Goal: Navigation & Orientation: Understand site structure

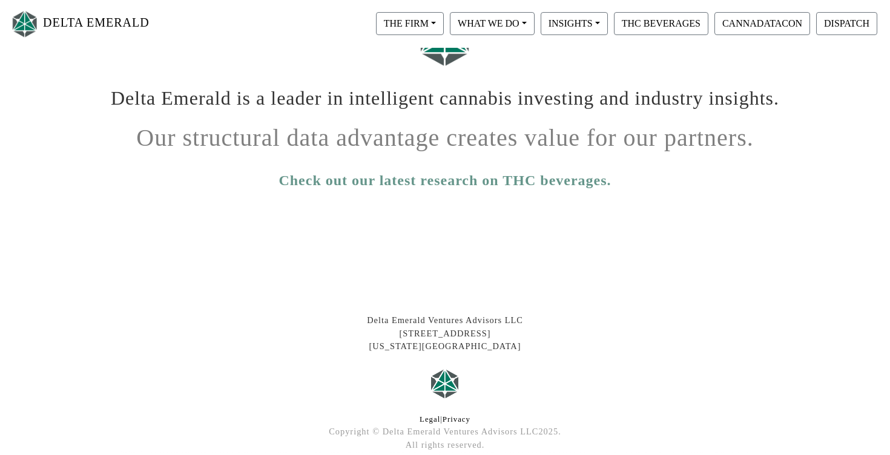
scroll to position [240, 0]
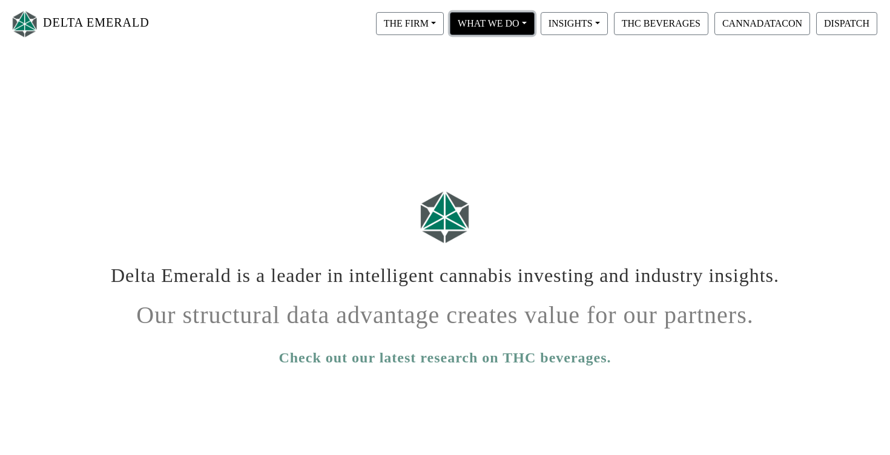
click at [513, 22] on button "WHAT WE DO" at bounding box center [492, 23] width 85 height 23
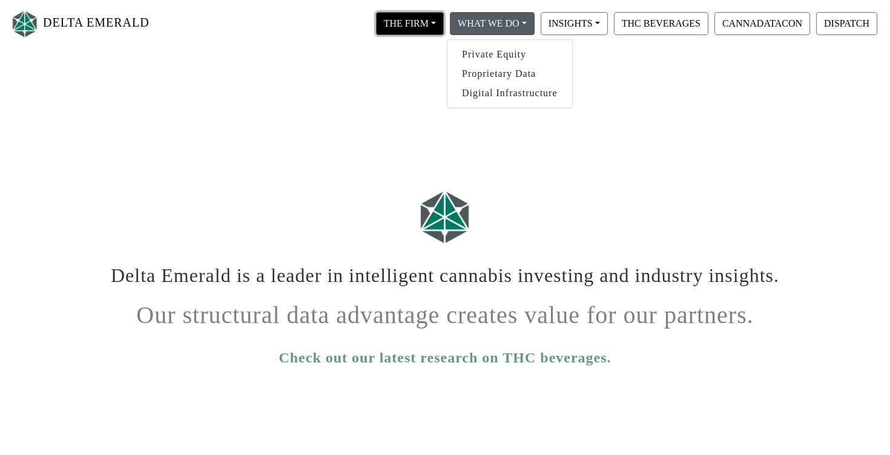
click at [433, 25] on button "THE FIRM" at bounding box center [410, 23] width 68 height 23
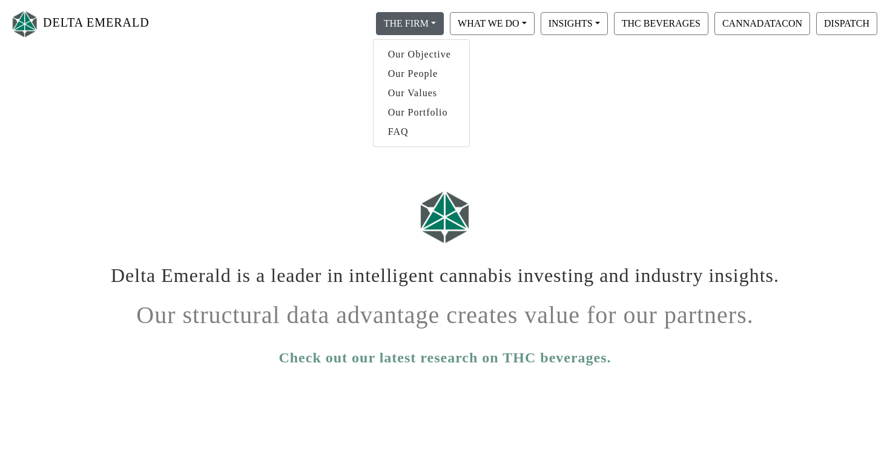
click at [543, 110] on html "DELTA EMERALD THE FIRM Our Objective Our People Our Values Our Portfolio FAQ WH…" at bounding box center [445, 348] width 890 height 696
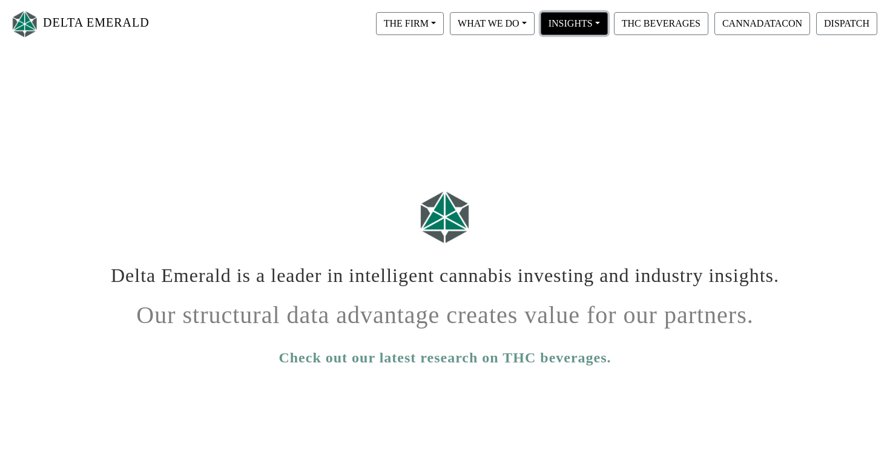
click at [598, 21] on button "INSIGHTS" at bounding box center [574, 23] width 67 height 23
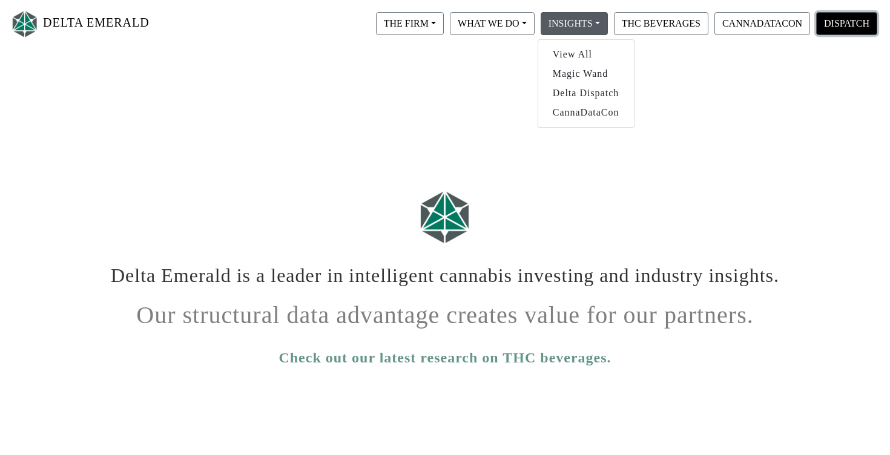
click at [847, 18] on button "DISPATCH" at bounding box center [846, 23] width 61 height 23
